Goal: Task Accomplishment & Management: Use online tool/utility

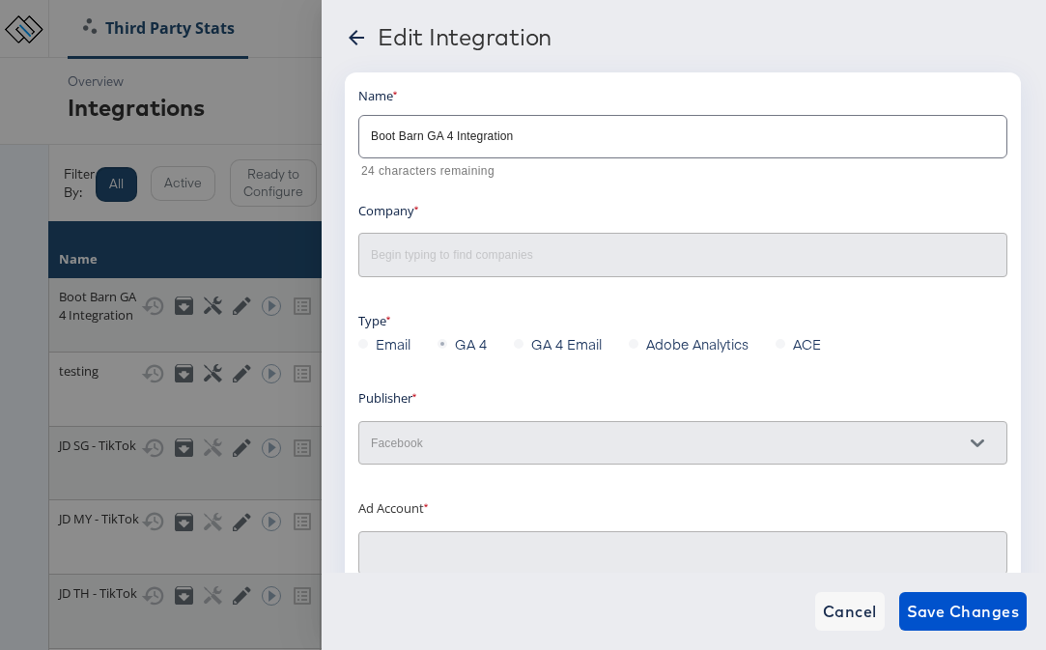
type input "Boot Barn Primary: (ACT: 68627388)"
type input "Boot Barn"
click at [363, 38] on icon at bounding box center [356, 37] width 15 height 15
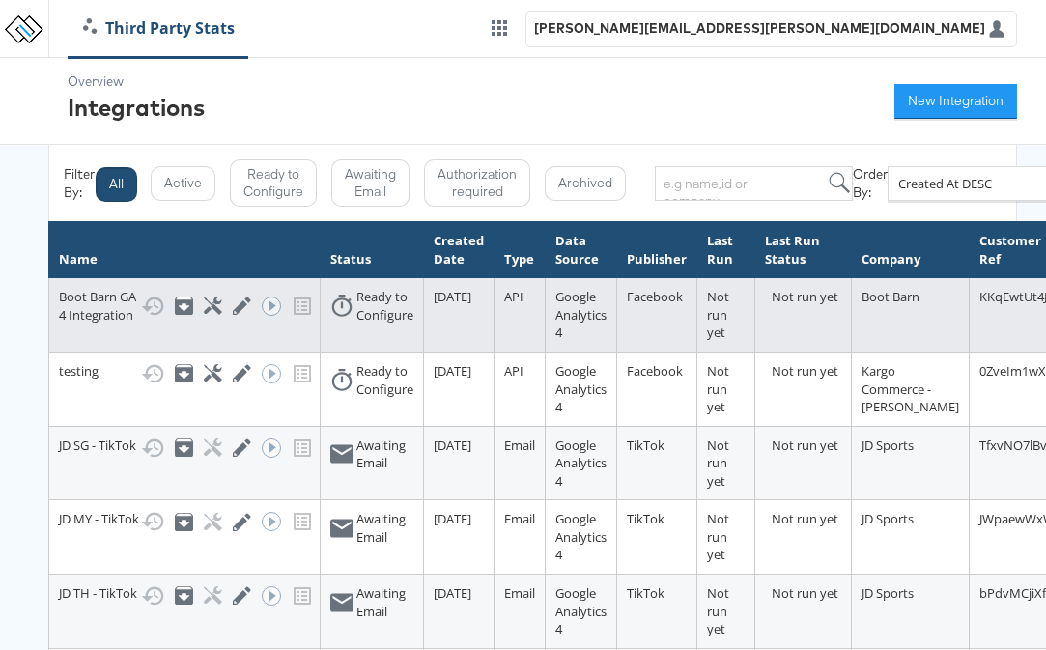
click at [114, 312] on div "Boot Barn GA 4 Integration Show History Archive Configure Edit Integration Run …" at bounding box center [184, 306] width 251 height 36
click at [207, 302] on icon at bounding box center [213, 305] width 18 height 18
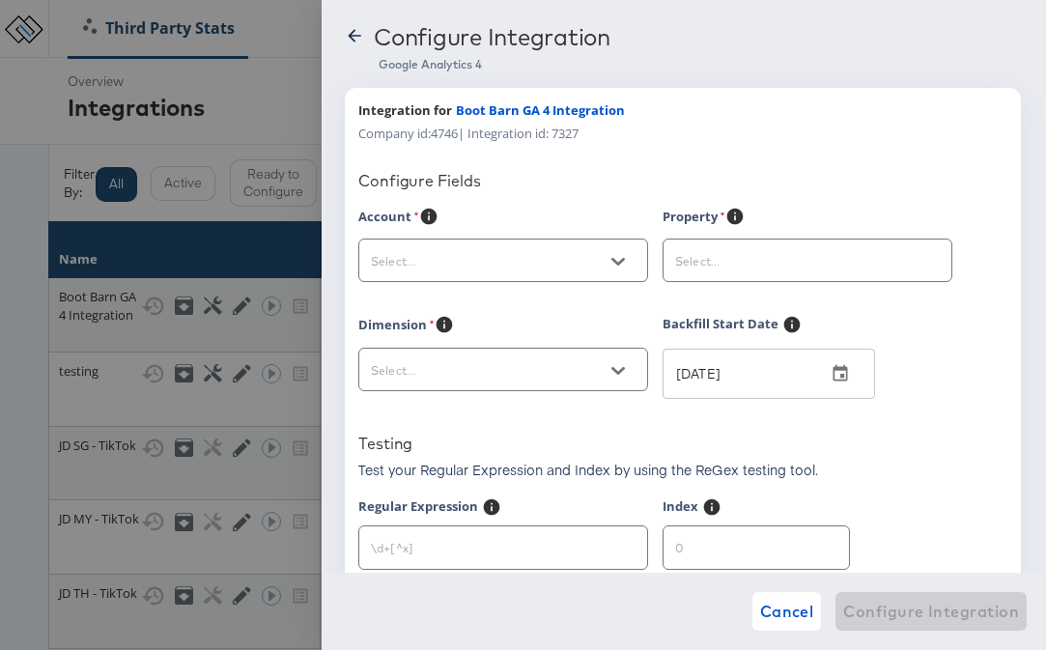
click at [349, 38] on icon at bounding box center [354, 35] width 19 height 19
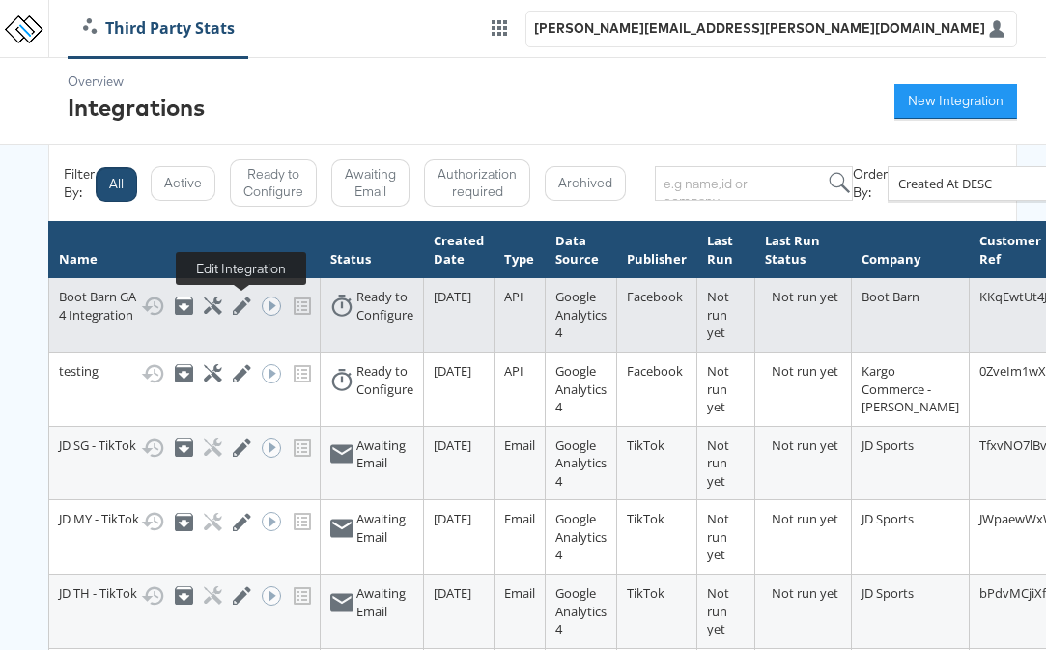
click at [242, 305] on icon at bounding box center [242, 306] width 18 height 18
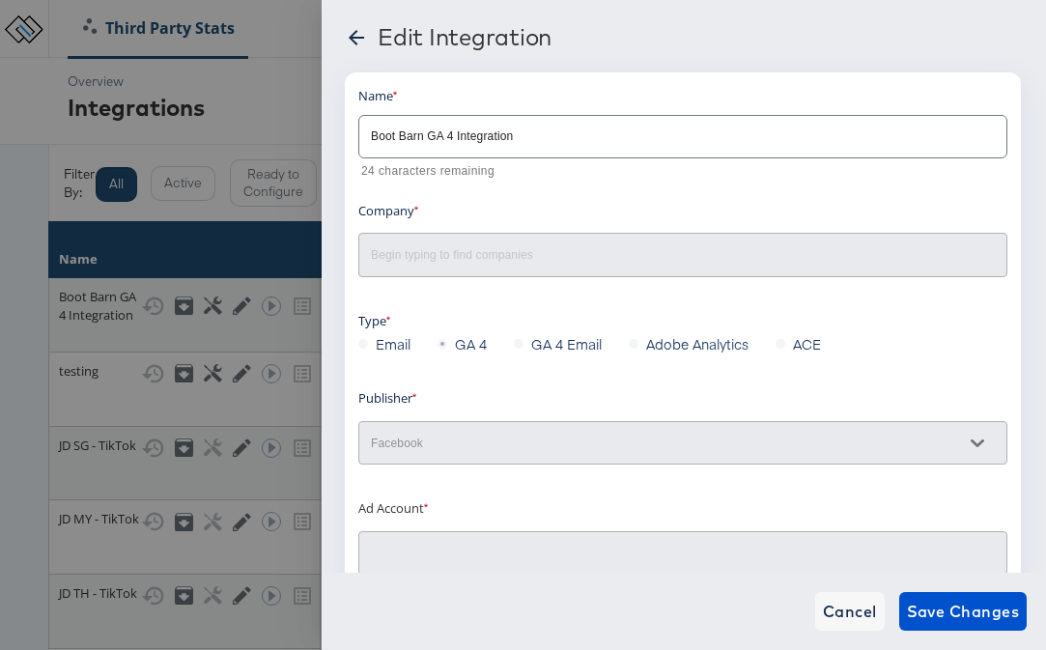
type input "Boot Barn Primary: (ACT: 68627388)"
type input "Boot Barn"
click at [353, 47] on icon at bounding box center [356, 37] width 23 height 23
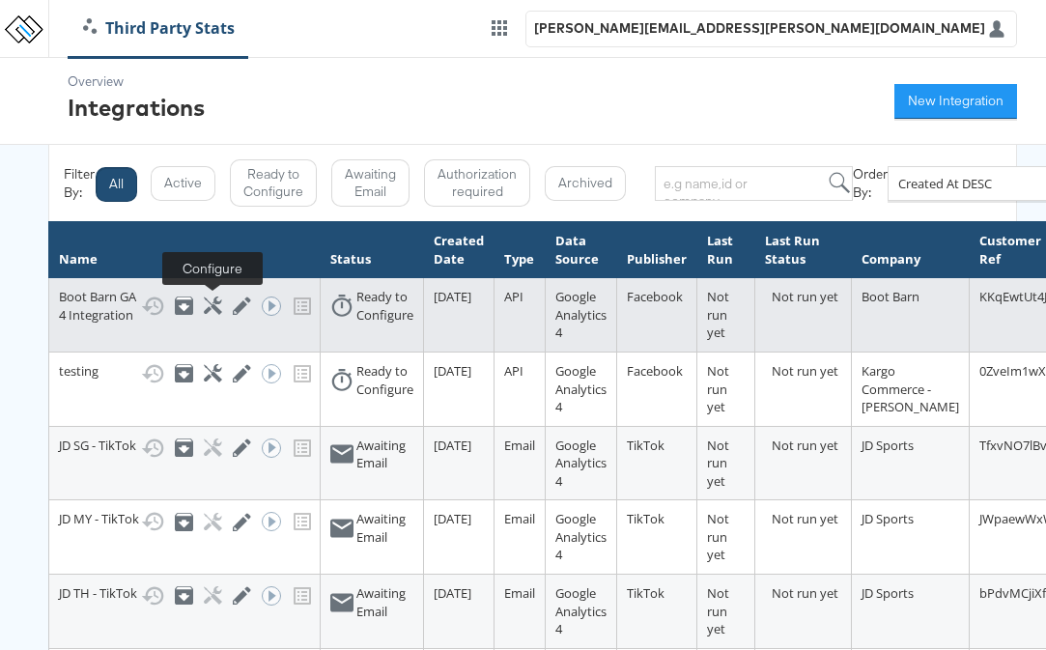
click at [219, 302] on icon at bounding box center [213, 305] width 18 height 18
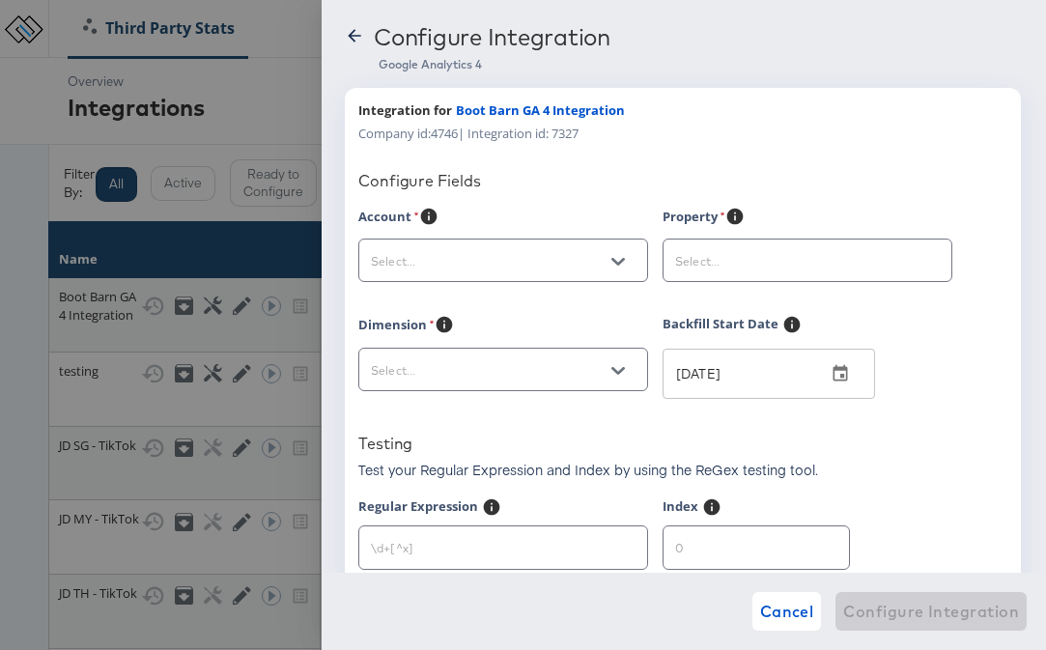
click at [750, 256] on input "text" at bounding box center [792, 261] width 242 height 22
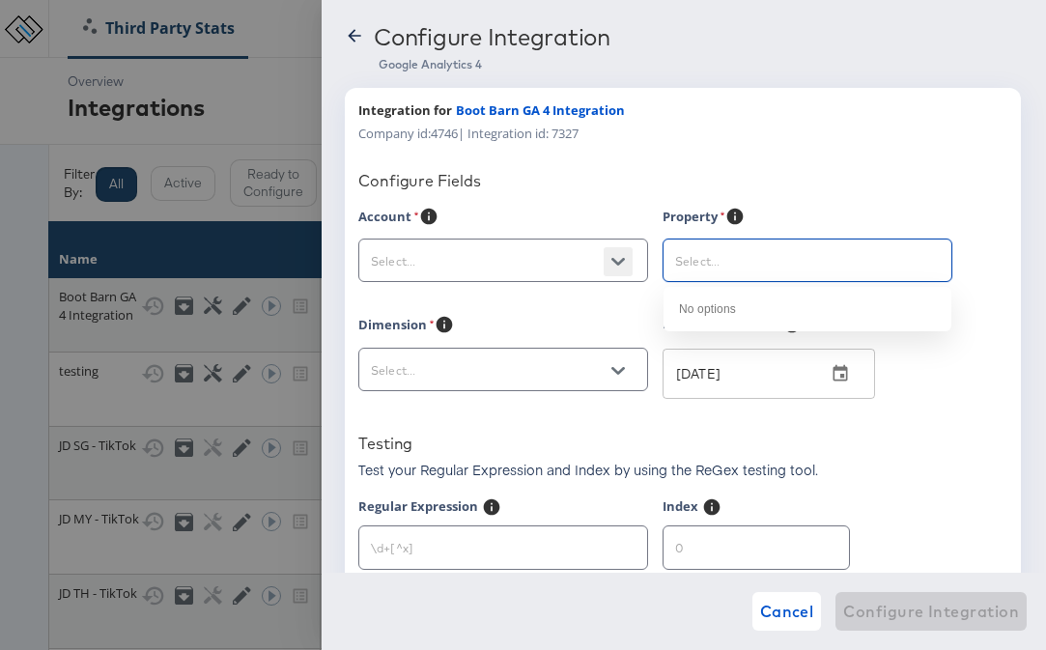
click at [607, 259] on button "Open" at bounding box center [617, 261] width 29 height 29
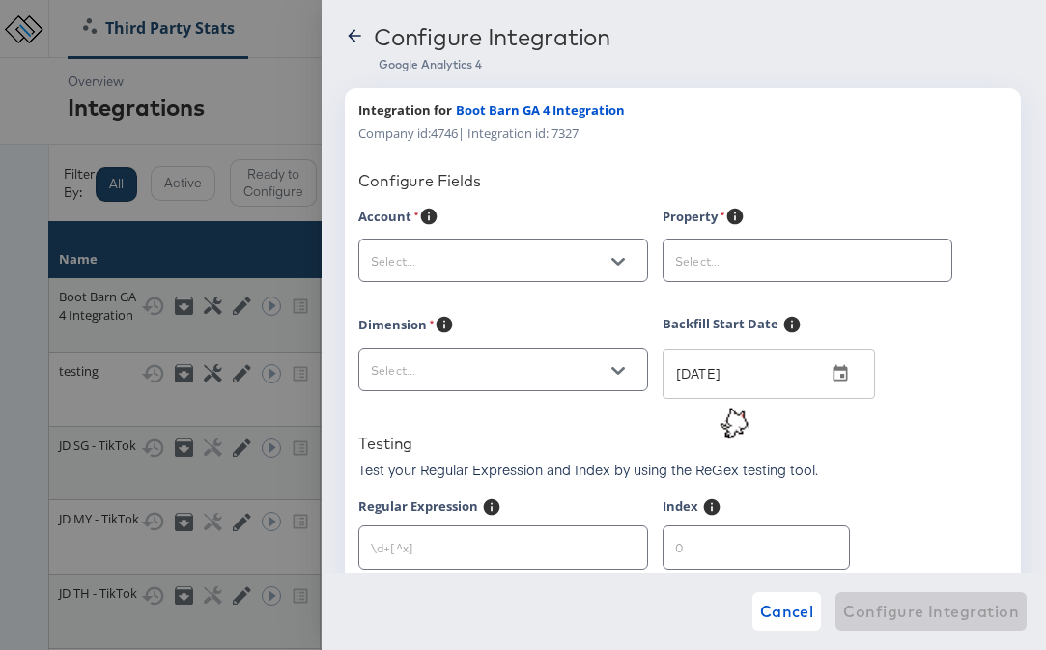
click at [348, 19] on div "Configure Integration Google Analytics 4 Integration for Boot Barn GA 4 Integra…" at bounding box center [684, 325] width 724 height 650
click at [351, 24] on div "Configure Integration" at bounding box center [684, 40] width 678 height 34
click at [205, 244] on div at bounding box center [523, 325] width 1046 height 650
click at [353, 32] on icon at bounding box center [354, 35] width 13 height 13
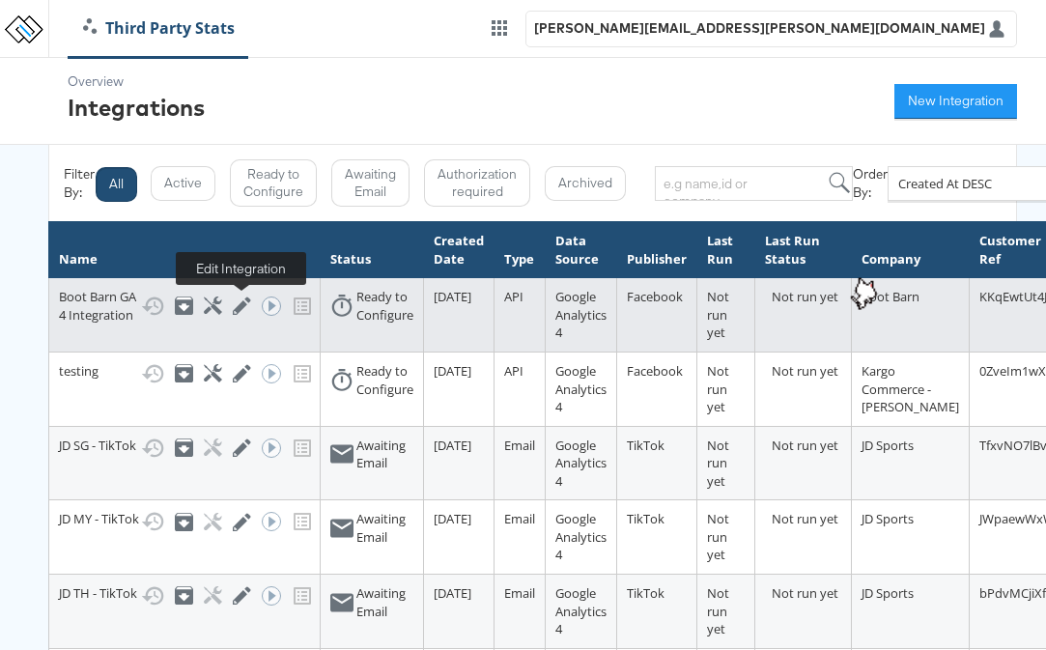
click at [238, 313] on icon at bounding box center [242, 305] width 18 height 18
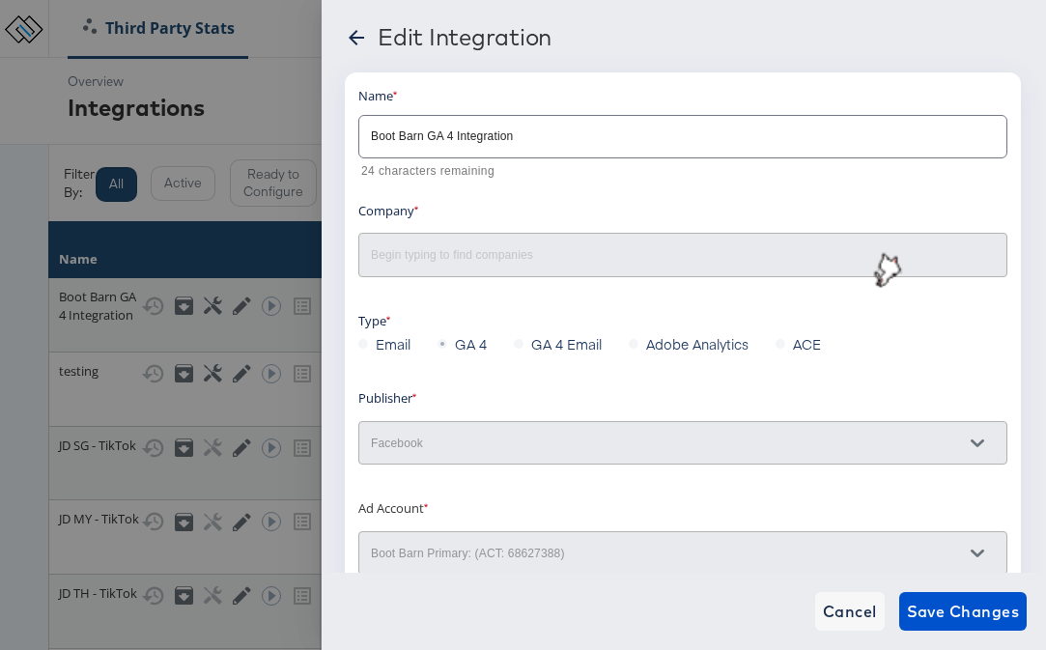
type input "Boot Barn"
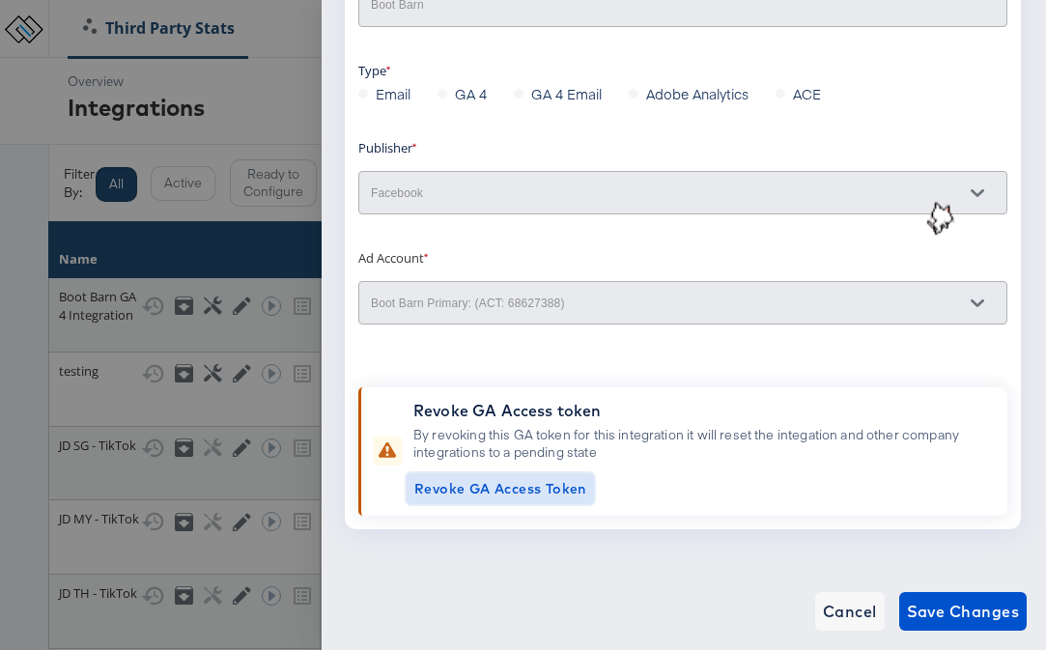
click at [512, 492] on span "Revoke GA Access Token" at bounding box center [500, 489] width 172 height 24
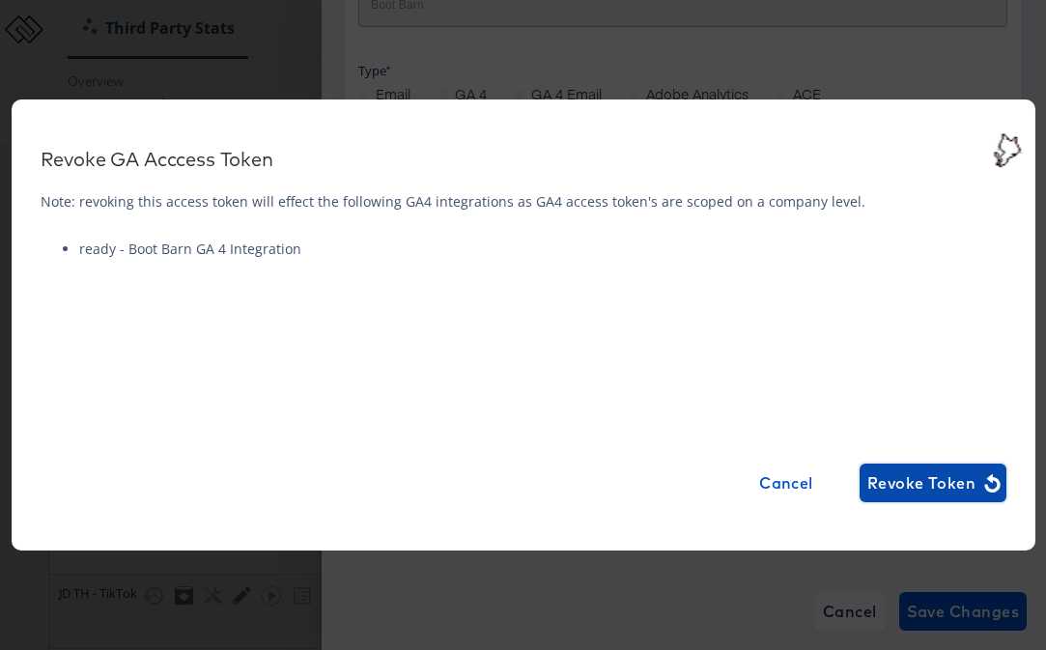
click at [934, 479] on span "Revoke Token" at bounding box center [932, 482] width 131 height 27
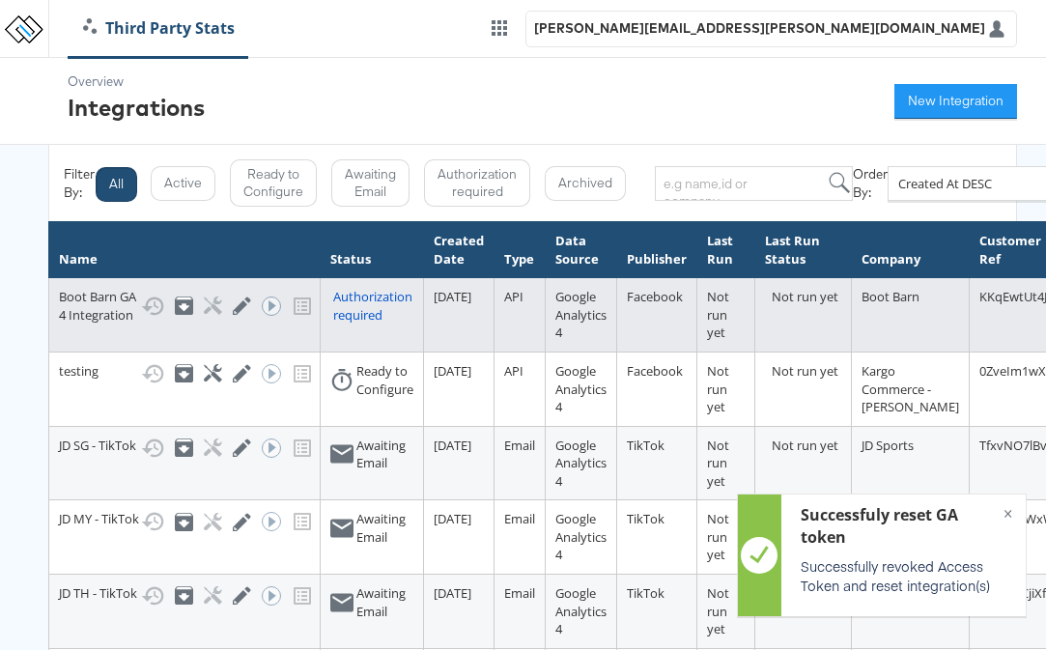
click at [375, 295] on div "Authorization required" at bounding box center [373, 306] width 80 height 36
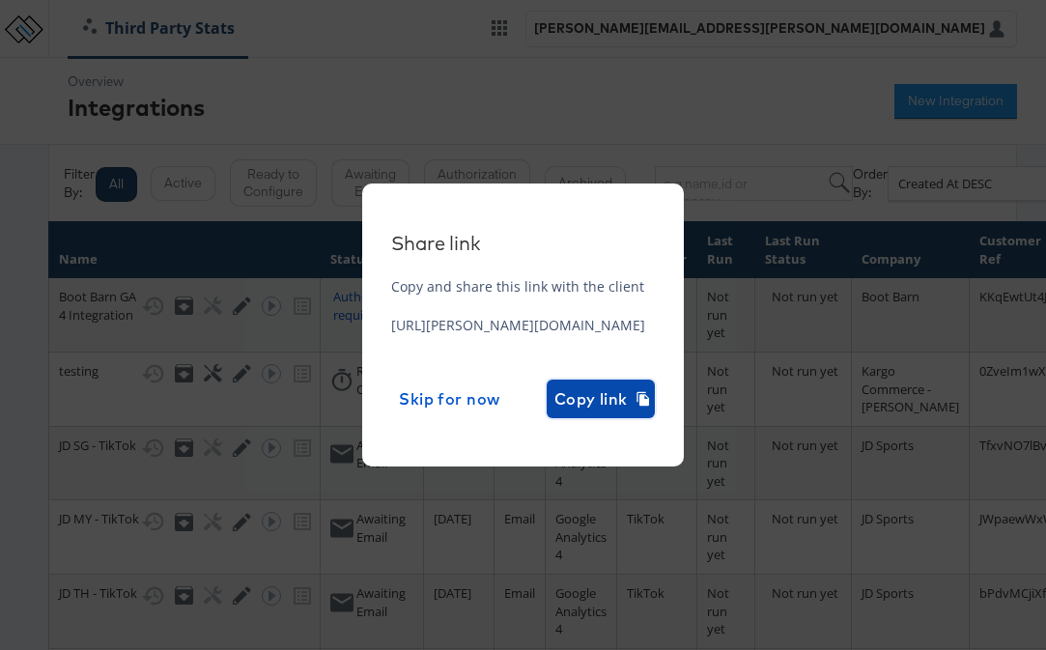
click at [647, 407] on span "Copy link" at bounding box center [600, 398] width 93 height 27
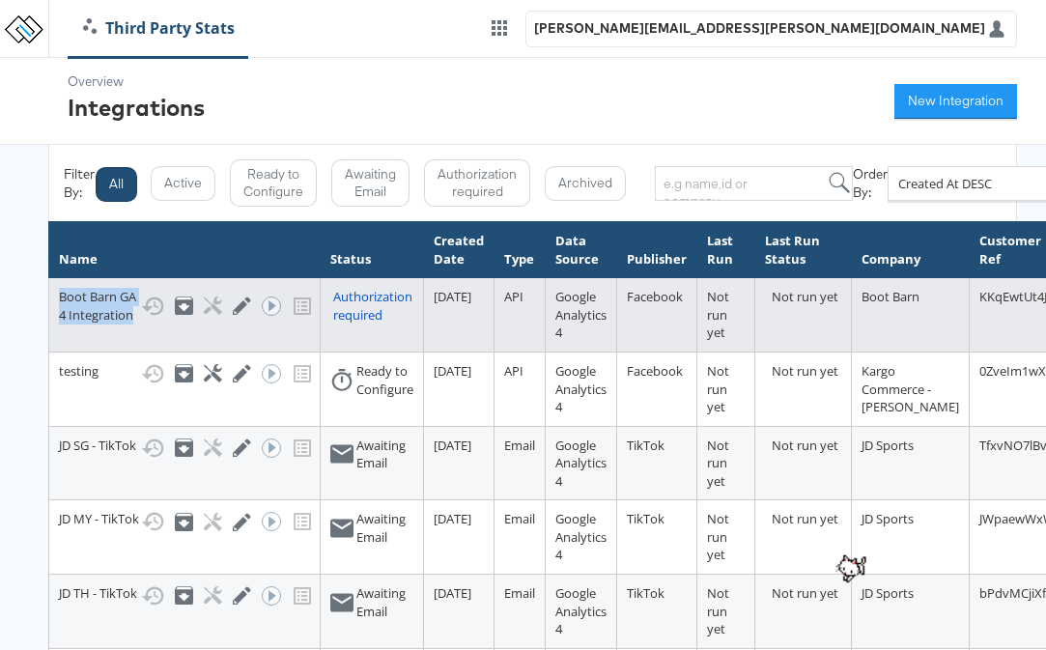
drag, startPoint x: 138, startPoint y: 317, endPoint x: 53, endPoint y: 293, distance: 88.3
click at [53, 293] on td "Boot Barn GA 4 Integration Show History Archive Configure Edit Integration Run …" at bounding box center [184, 315] width 271 height 74
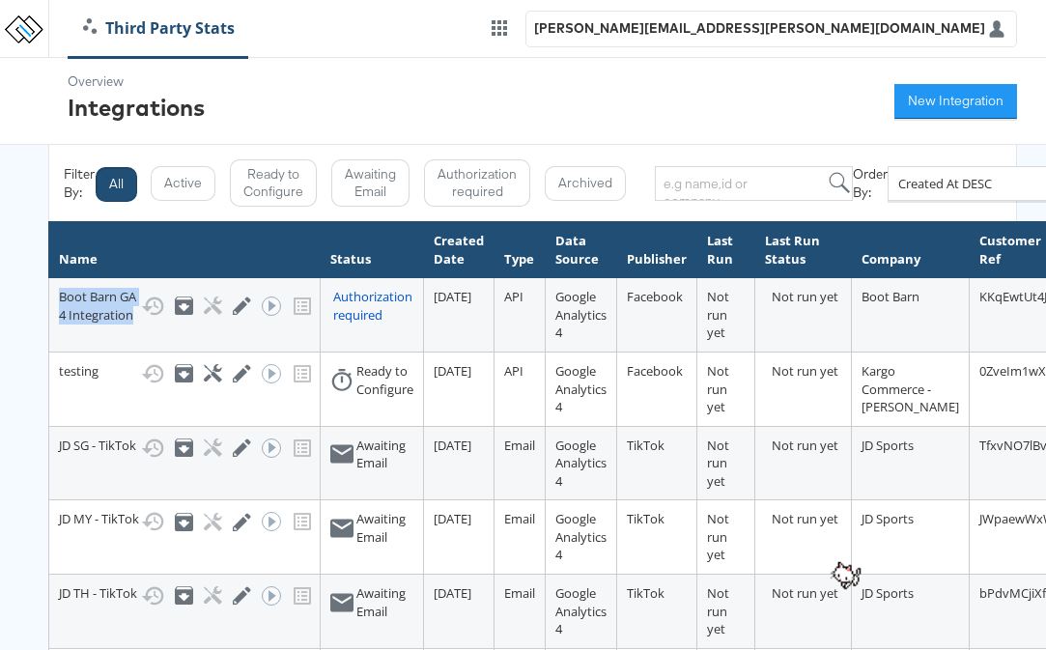
copy div "Boot Barn GA 4 Integration"
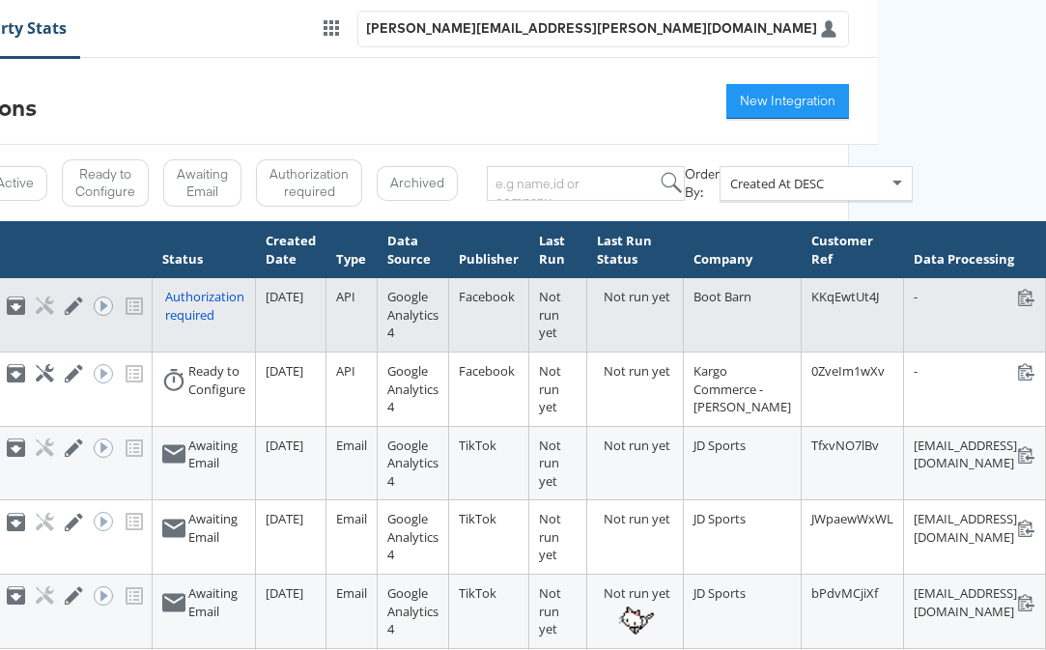
scroll to position [0, 189]
click at [813, 299] on span "KKqEwtUt4J" at bounding box center [845, 296] width 68 height 17
copy span "KKqEwtUt4J"
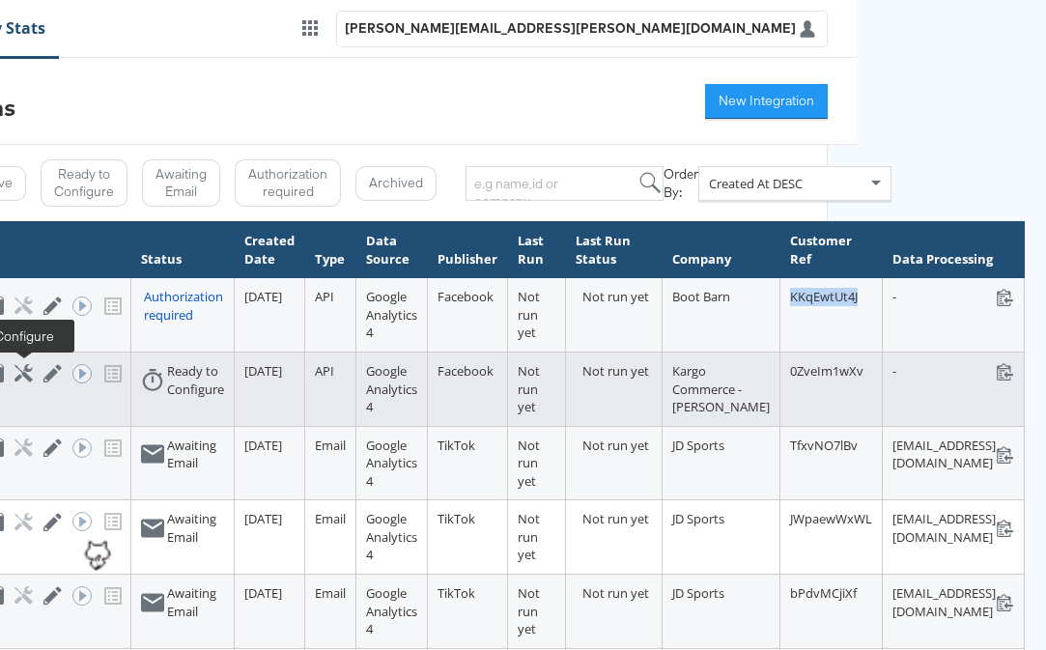
click at [22, 375] on icon at bounding box center [23, 373] width 18 height 18
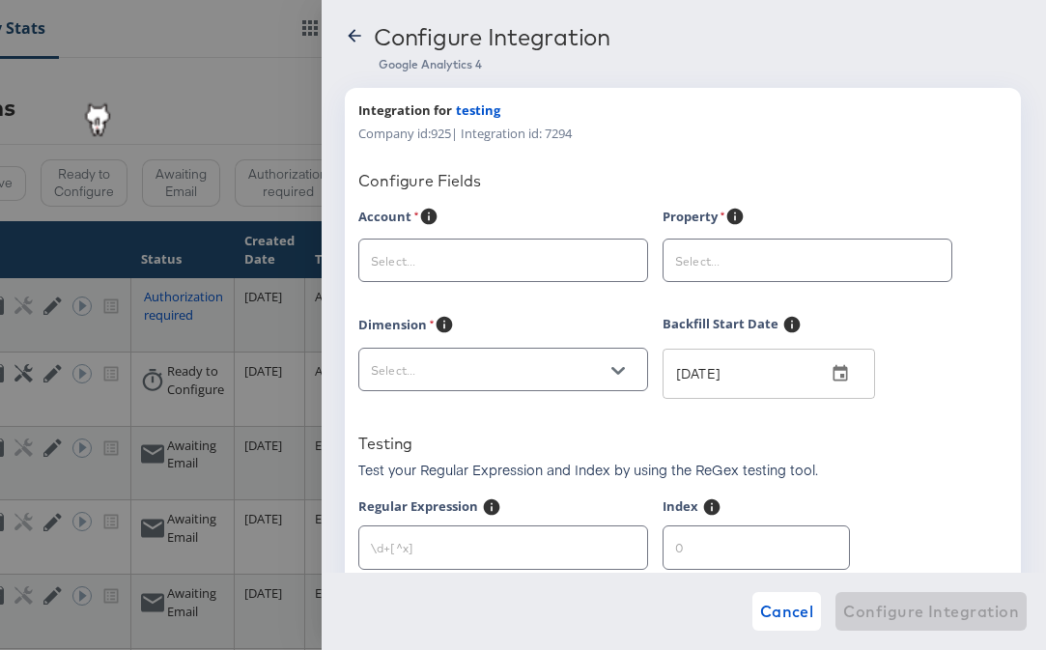
click at [513, 357] on div at bounding box center [503, 369] width 290 height 43
click at [608, 370] on button "Open" at bounding box center [617, 370] width 29 height 29
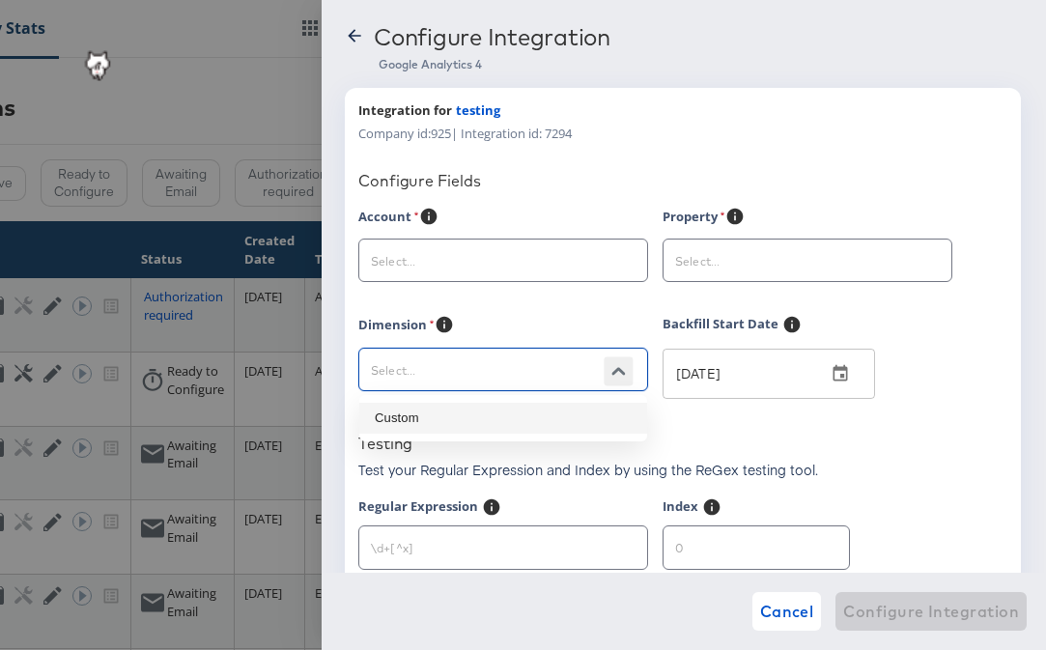
click at [611, 370] on icon "Close" at bounding box center [618, 371] width 14 height 14
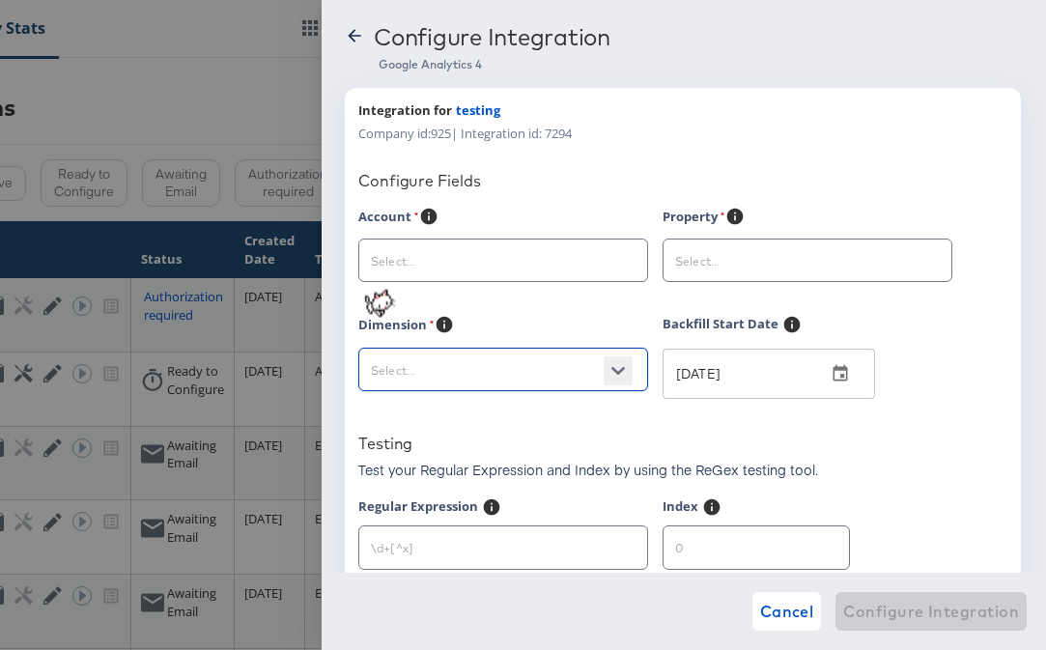
click at [621, 369] on icon "Open" at bounding box center [618, 371] width 14 height 8
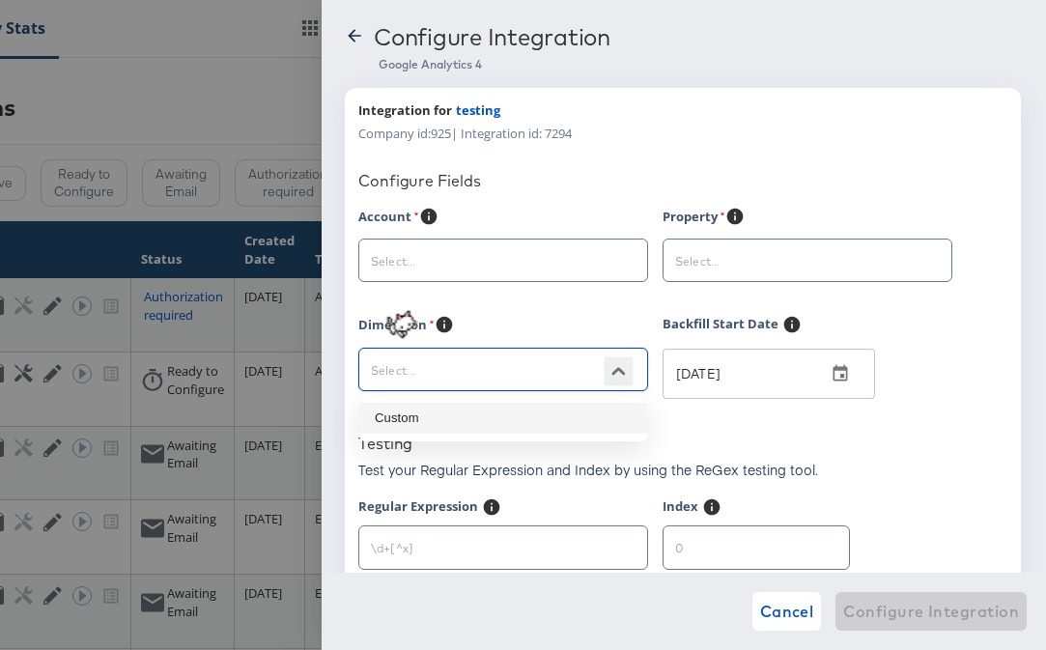
click at [621, 369] on icon "Close" at bounding box center [618, 371] width 14 height 8
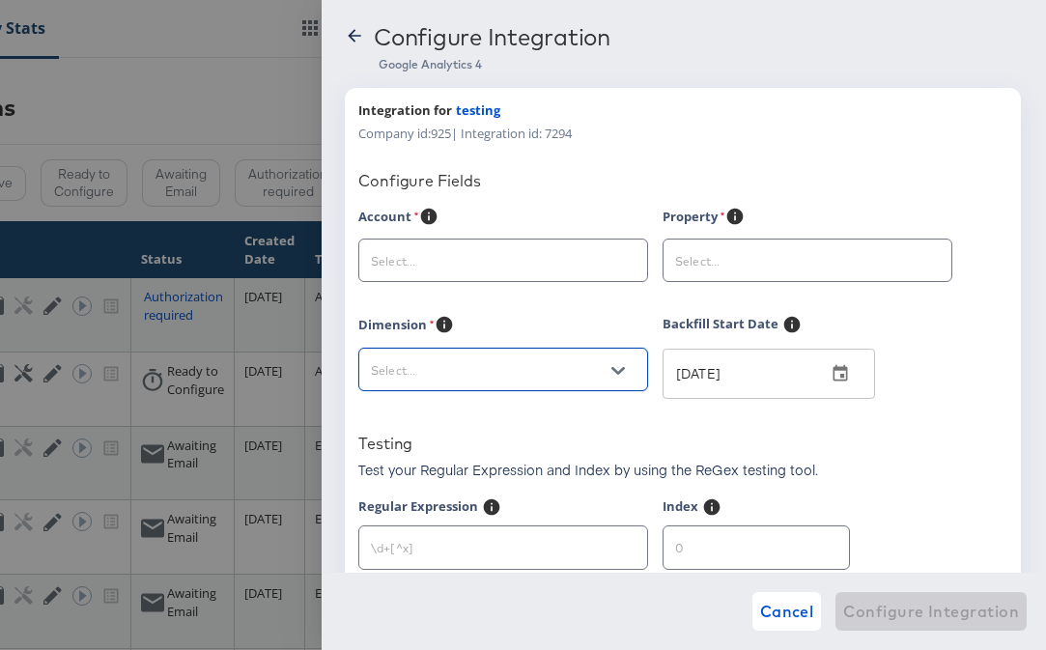
click at [539, 261] on input "text" at bounding box center [488, 261] width 242 height 22
